Goal: Check status: Check status

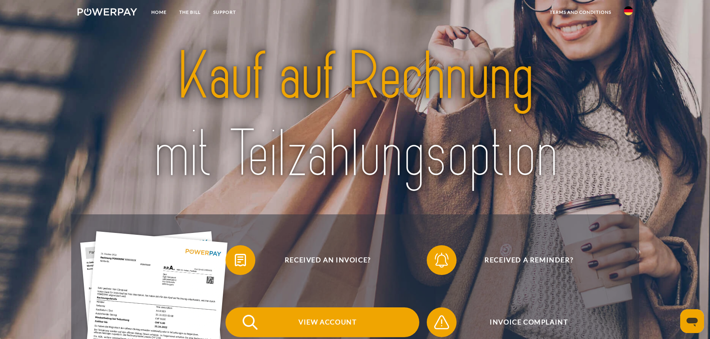
click at [322, 321] on font "View account" at bounding box center [327, 322] width 58 height 8
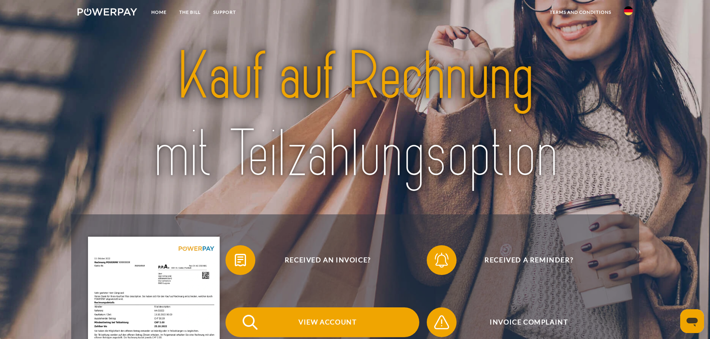
click at [270, 313] on span "View account" at bounding box center [327, 323] width 183 height 30
